Goal: Use online tool/utility: Utilize a website feature to perform a specific function

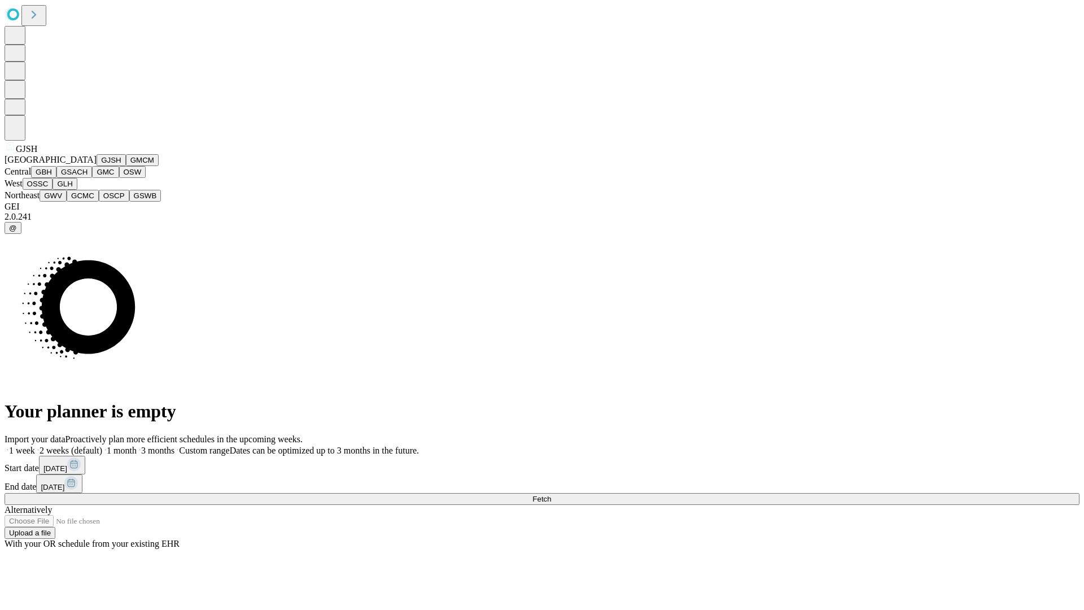
click at [97, 166] on button "GJSH" at bounding box center [111, 160] width 29 height 12
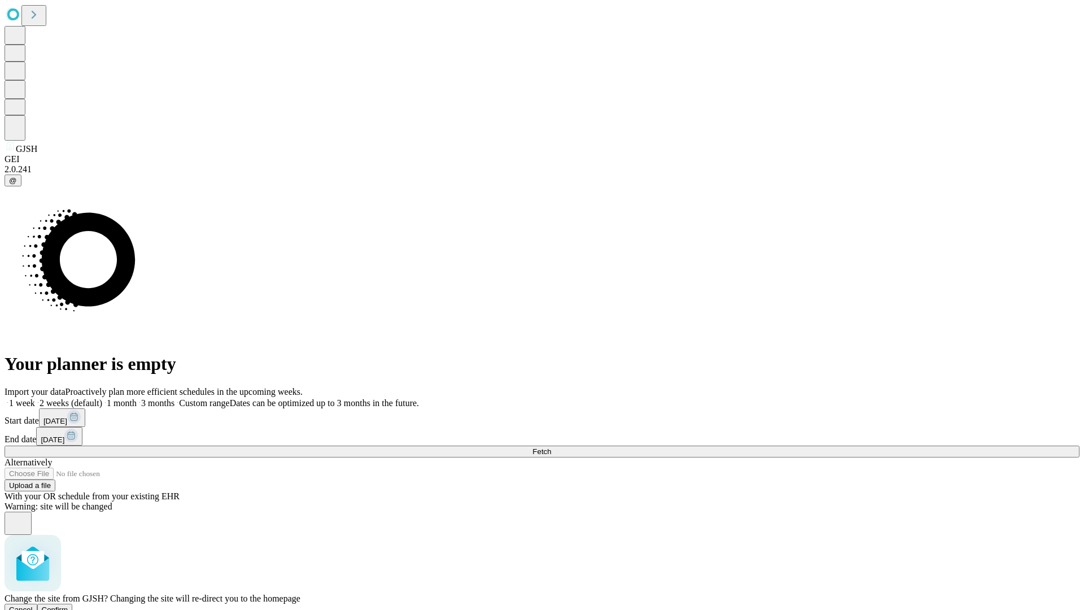
click at [68, 605] on span "Confirm" at bounding box center [55, 609] width 27 height 8
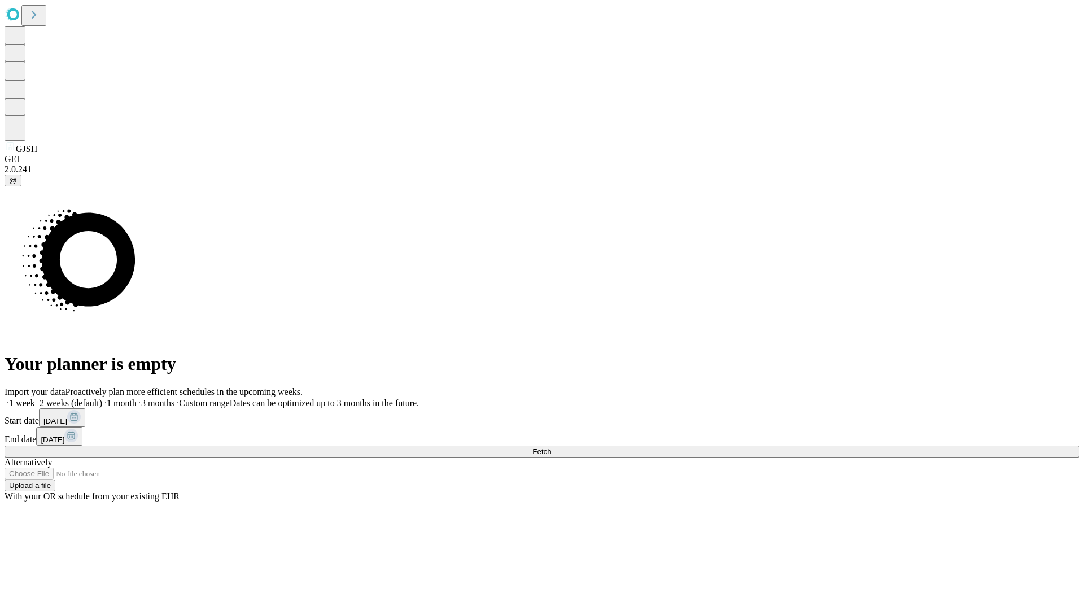
click at [137, 398] on label "1 month" at bounding box center [119, 403] width 34 height 10
click at [551, 447] on span "Fetch" at bounding box center [541, 451] width 19 height 8
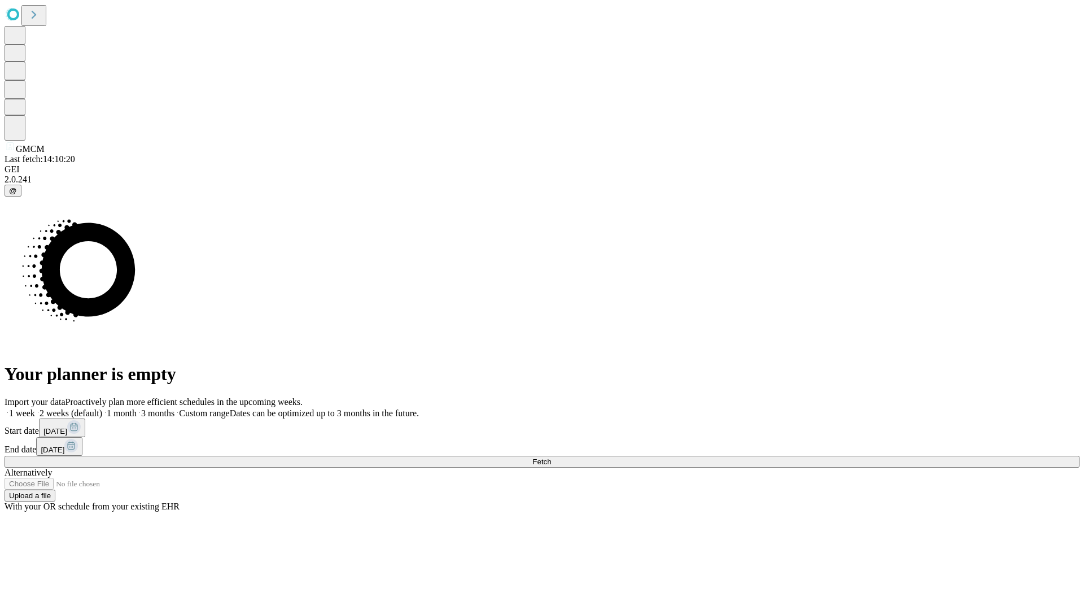
click at [137, 408] on label "1 month" at bounding box center [119, 413] width 34 height 10
click at [551, 457] on span "Fetch" at bounding box center [541, 461] width 19 height 8
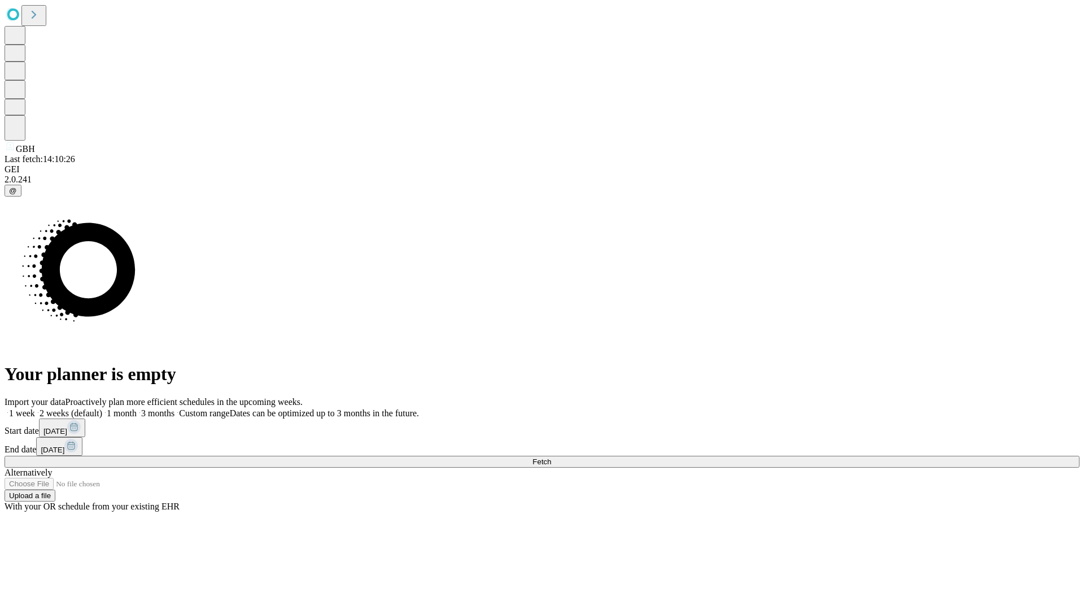
click at [137, 408] on label "1 month" at bounding box center [119, 413] width 34 height 10
click at [551, 457] on span "Fetch" at bounding box center [541, 461] width 19 height 8
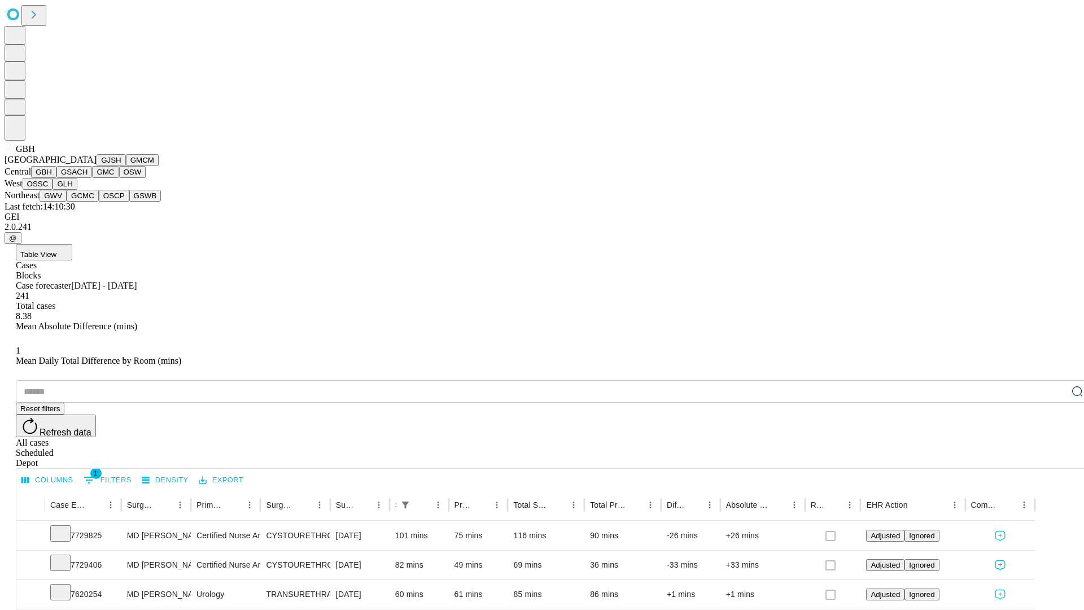
click at [87, 178] on button "GSACH" at bounding box center [74, 172] width 36 height 12
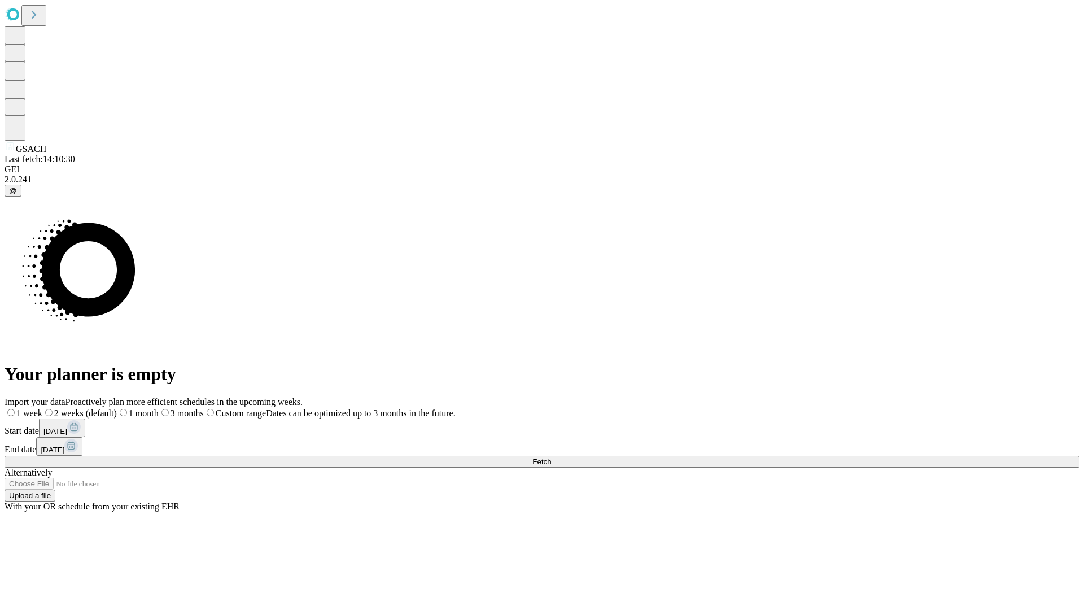
click at [159, 408] on label "1 month" at bounding box center [138, 413] width 42 height 10
click at [551, 457] on span "Fetch" at bounding box center [541, 461] width 19 height 8
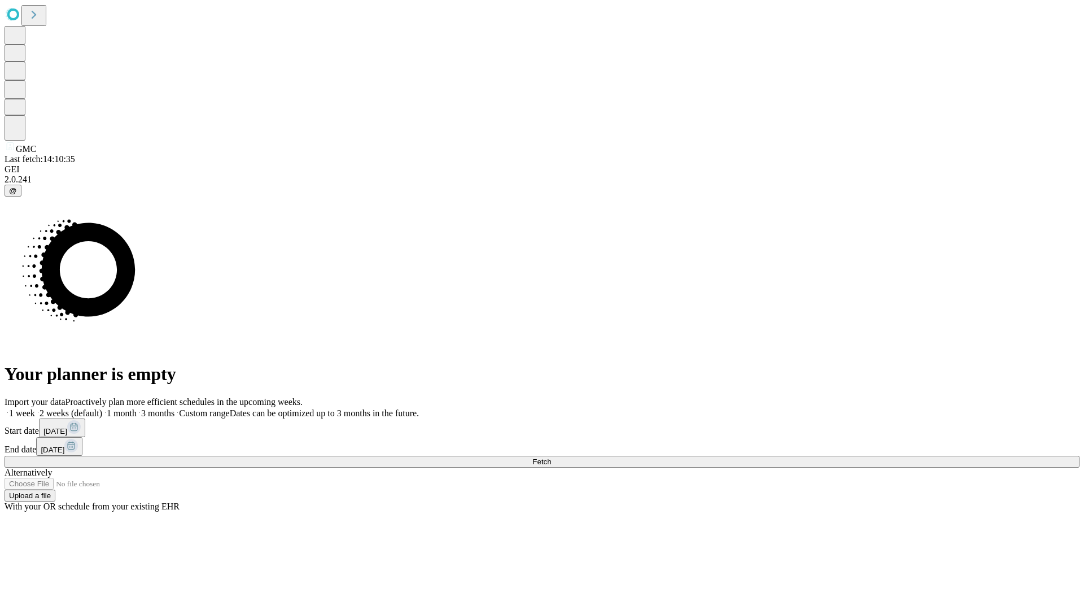
click at [137, 408] on label "1 month" at bounding box center [119, 413] width 34 height 10
click at [551, 457] on span "Fetch" at bounding box center [541, 461] width 19 height 8
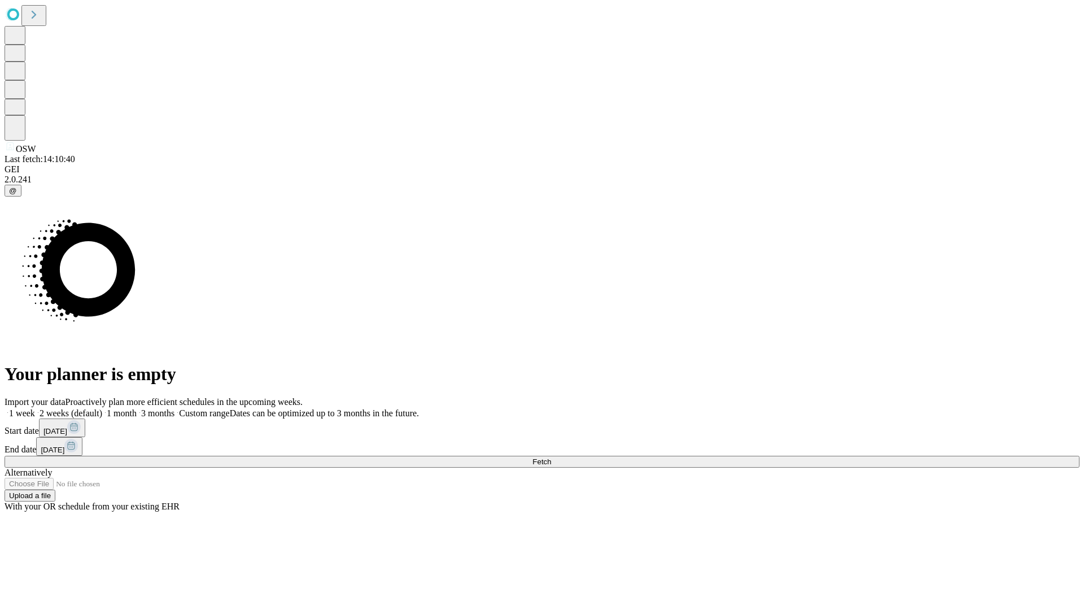
click at [551, 457] on span "Fetch" at bounding box center [541, 461] width 19 height 8
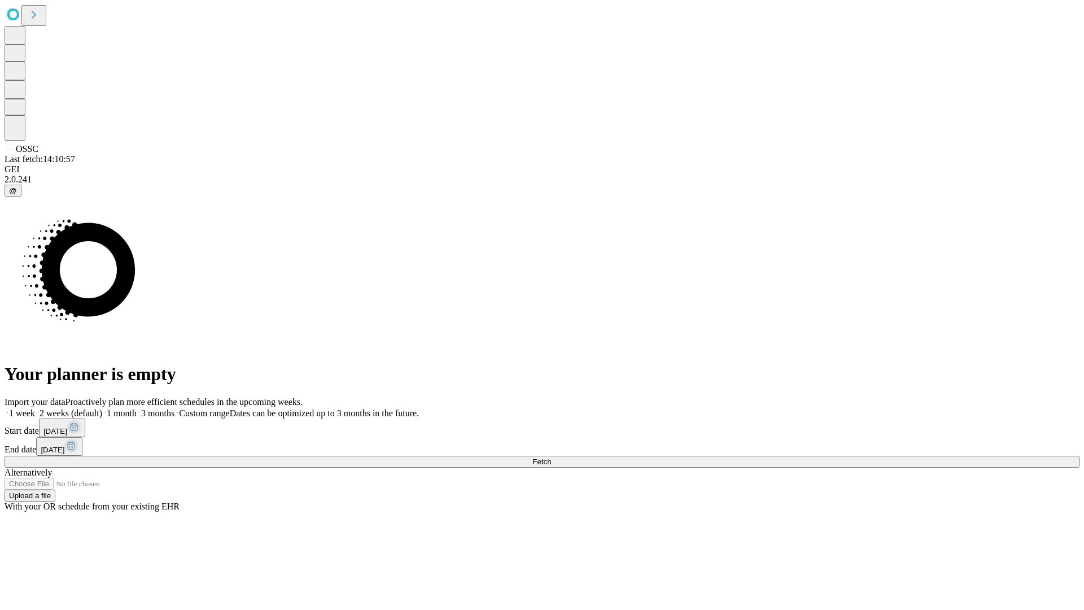
click at [137, 408] on label "1 month" at bounding box center [119, 413] width 34 height 10
click at [551, 457] on span "Fetch" at bounding box center [541, 461] width 19 height 8
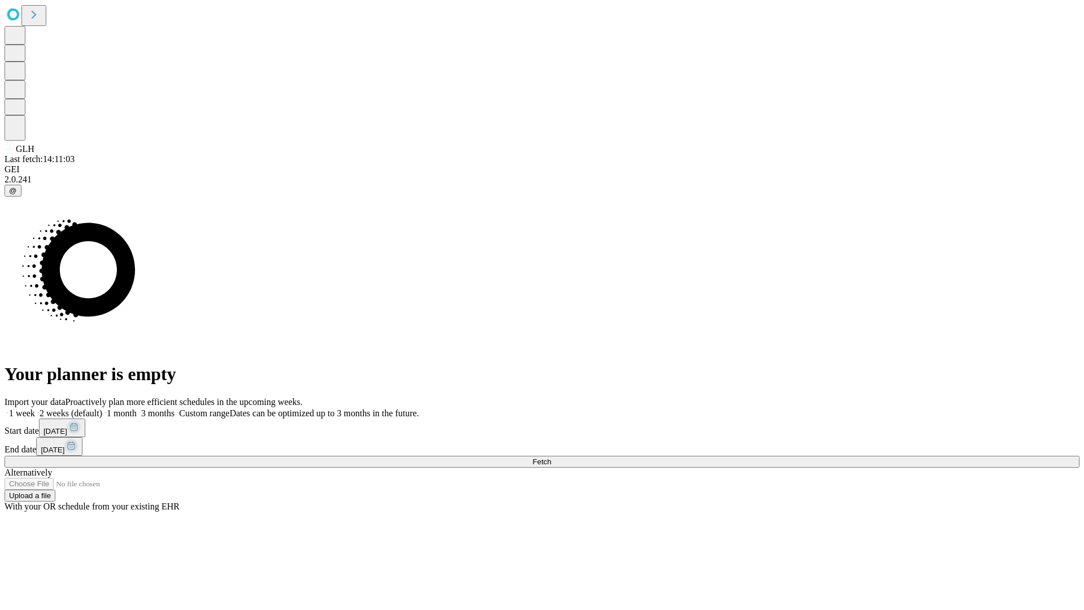
click at [551, 457] on span "Fetch" at bounding box center [541, 461] width 19 height 8
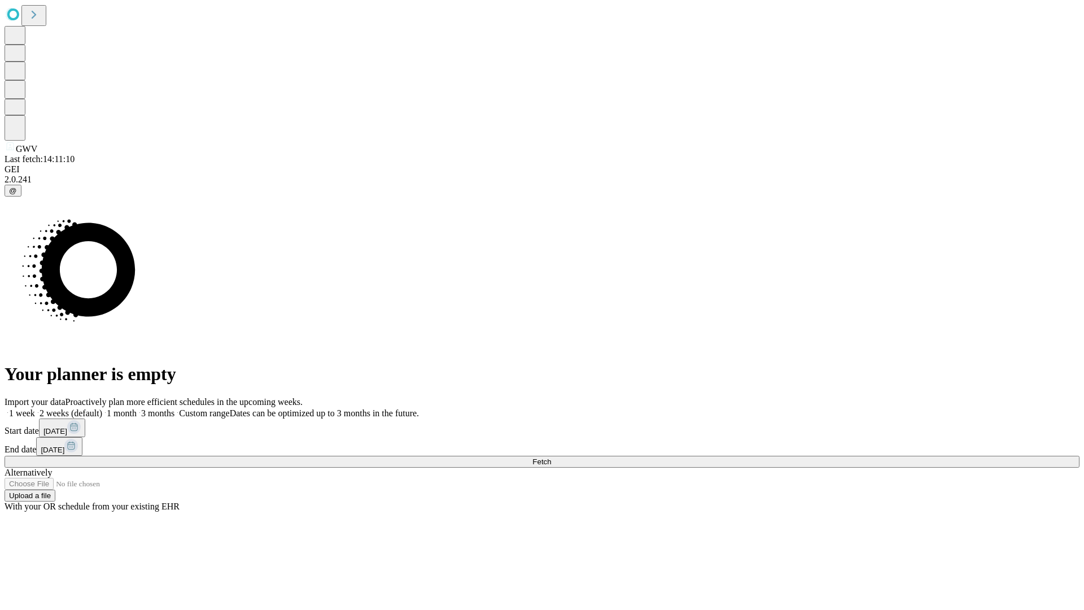
click at [137, 408] on label "1 month" at bounding box center [119, 413] width 34 height 10
click at [551, 457] on span "Fetch" at bounding box center [541, 461] width 19 height 8
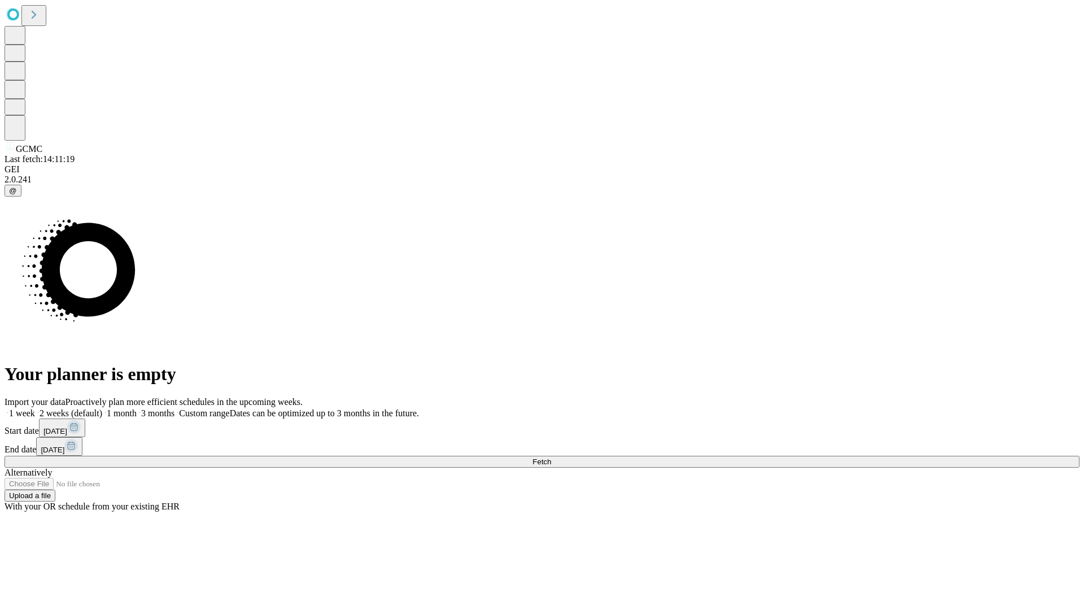
click at [137, 408] on label "1 month" at bounding box center [119, 413] width 34 height 10
click at [551, 457] on span "Fetch" at bounding box center [541, 461] width 19 height 8
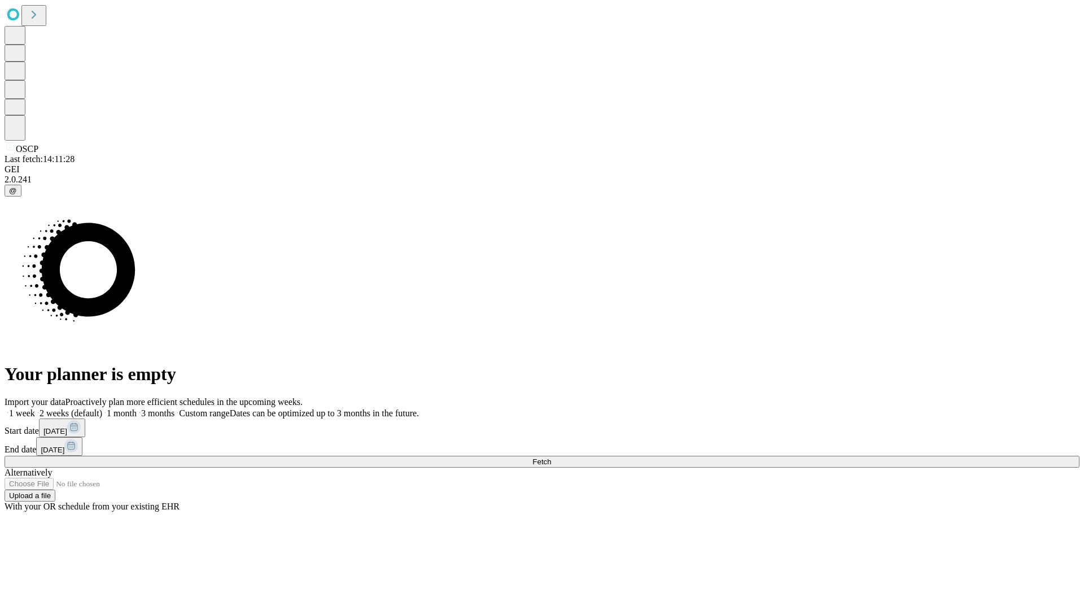
click at [137, 408] on label "1 month" at bounding box center [119, 413] width 34 height 10
click at [551, 457] on span "Fetch" at bounding box center [541, 461] width 19 height 8
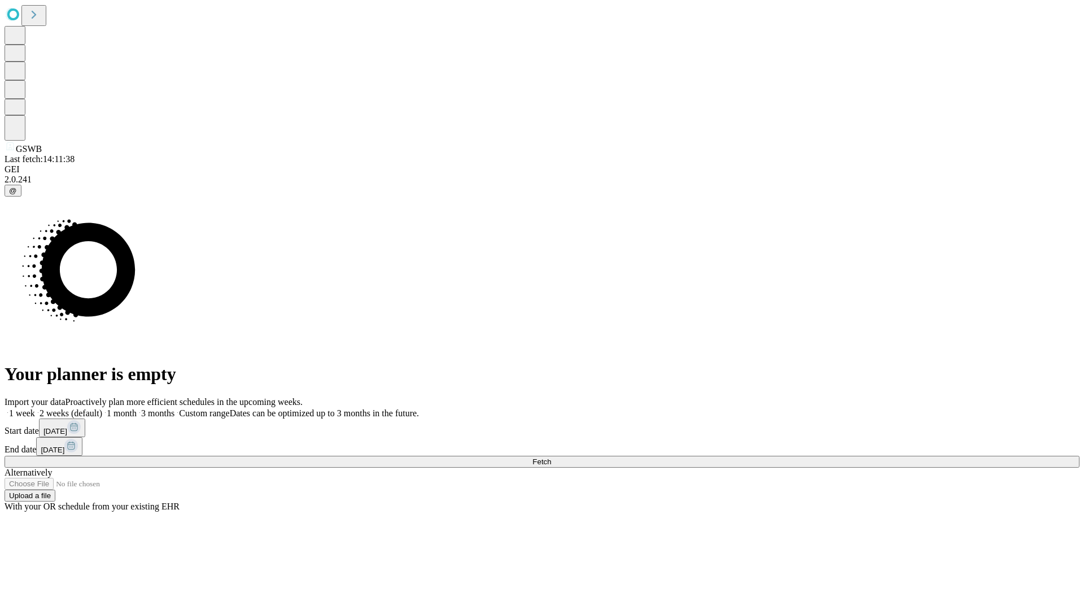
click at [137, 408] on label "1 month" at bounding box center [119, 413] width 34 height 10
click at [551, 457] on span "Fetch" at bounding box center [541, 461] width 19 height 8
